Goal: Task Accomplishment & Management: Use online tool/utility

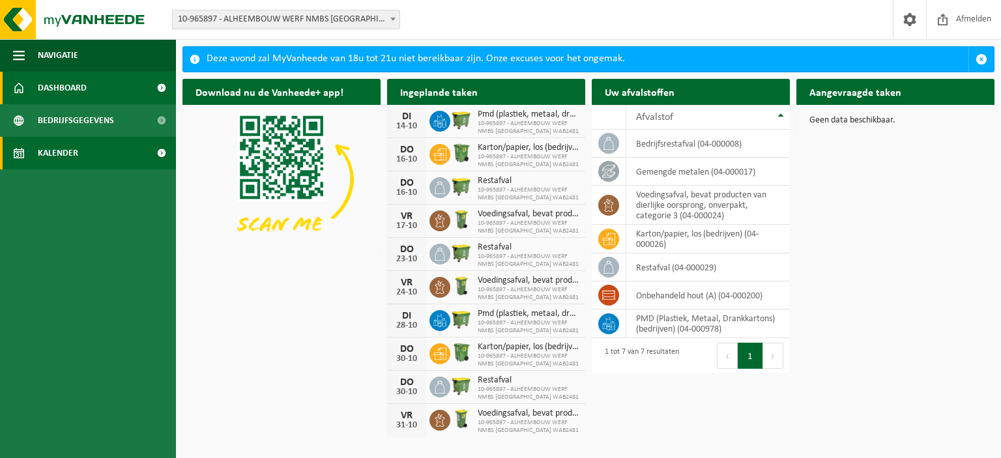
click at [62, 158] on span "Kalender" at bounding box center [58, 153] width 40 height 33
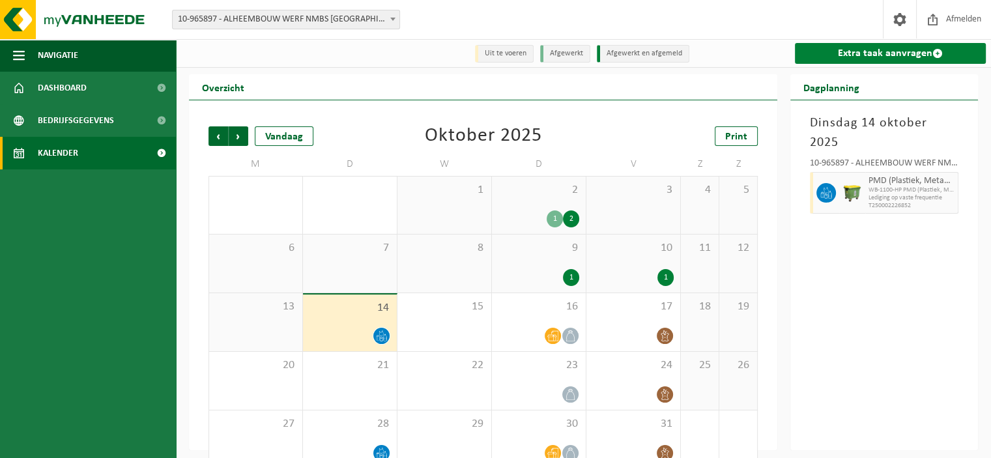
click at [851, 49] on link "Extra taak aanvragen" at bounding box center [890, 53] width 191 height 21
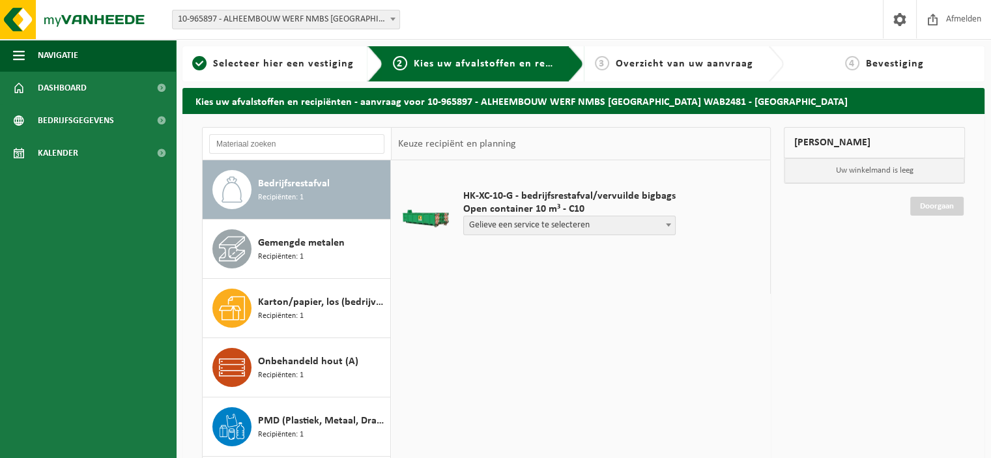
click at [529, 223] on span "Gelieve een service te selecteren" at bounding box center [569, 225] width 211 height 18
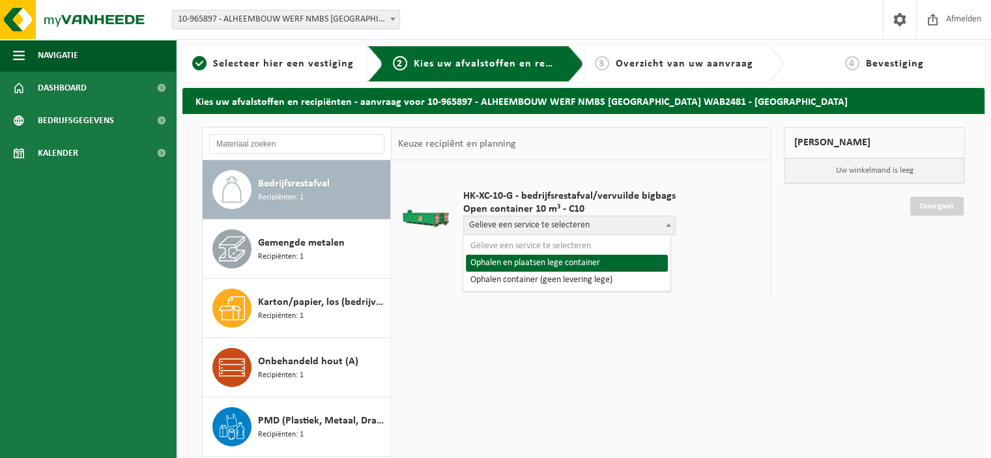
click at [529, 223] on span "Gelieve een service te selecteren" at bounding box center [569, 225] width 211 height 18
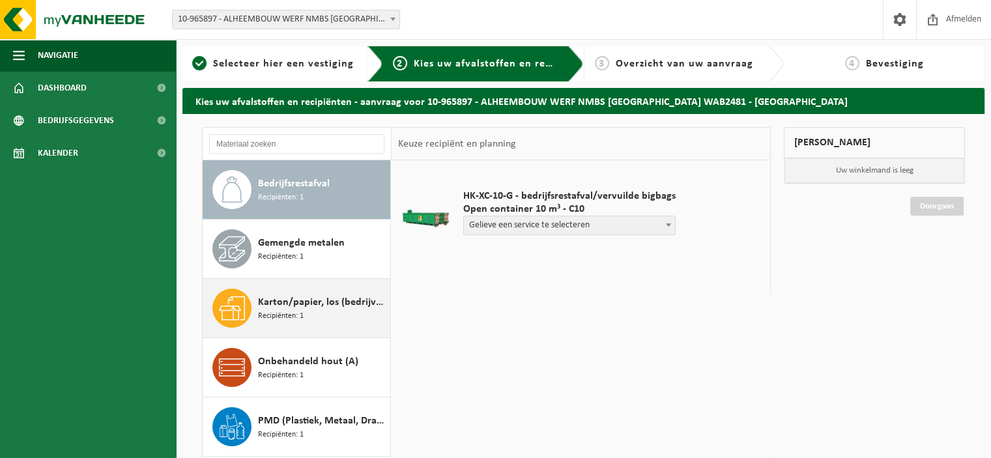
click at [306, 322] on div "Karton/papier, los (bedrijven) Recipiënten: 1" at bounding box center [322, 308] width 129 height 39
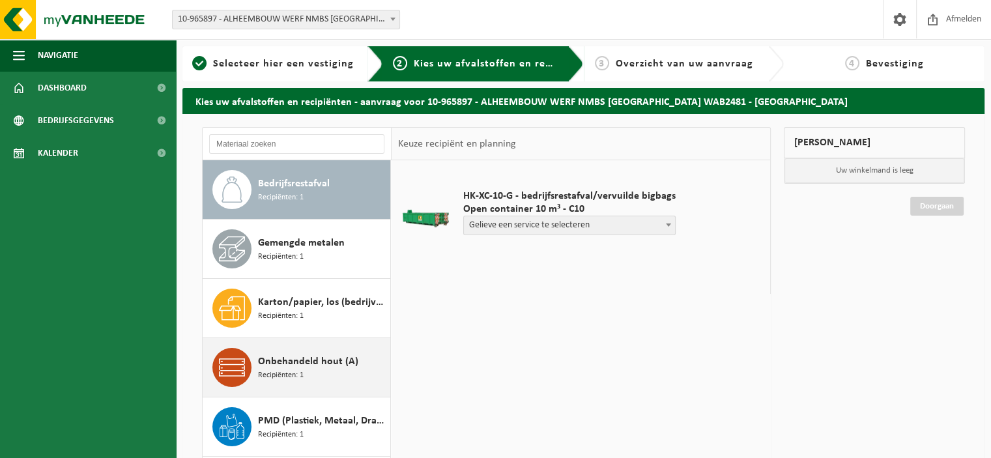
scroll to position [22, 0]
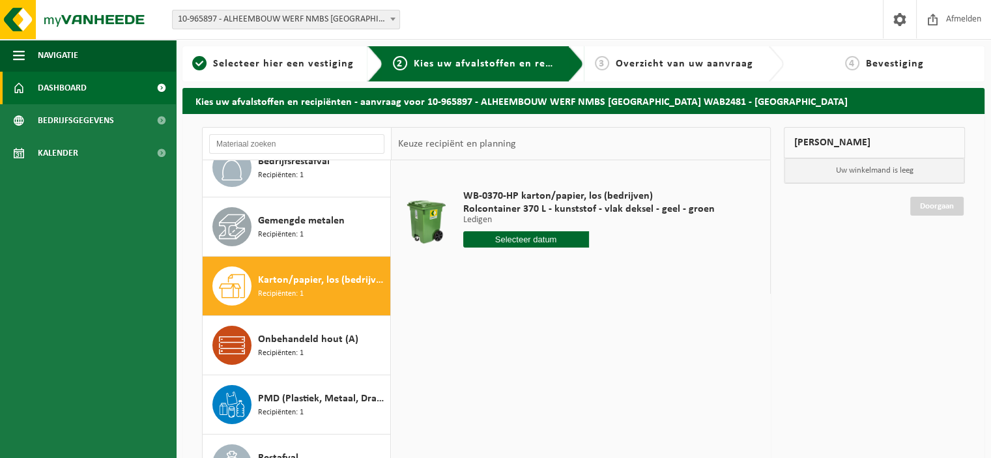
click at [94, 81] on link "Dashboard" at bounding box center [88, 88] width 176 height 33
